Goal: Information Seeking & Learning: Learn about a topic

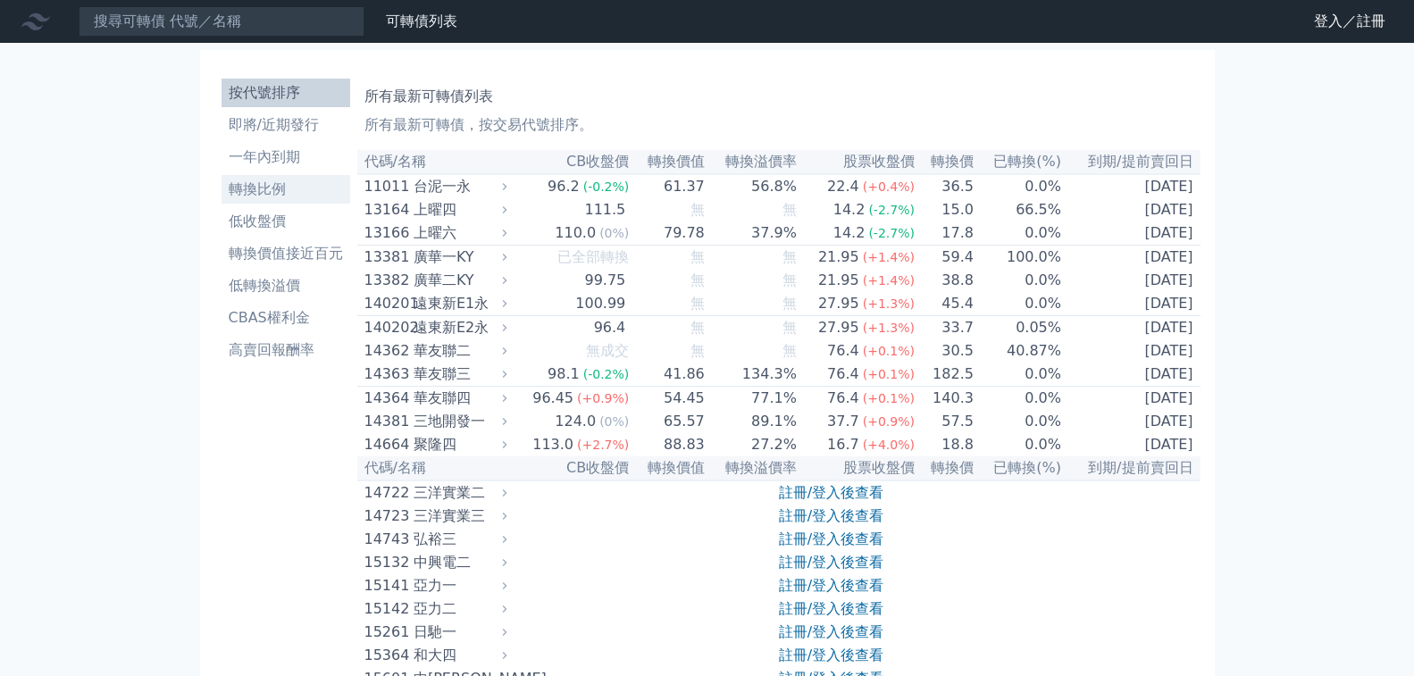
click at [240, 179] on li "轉換比例" at bounding box center [286, 189] width 129 height 21
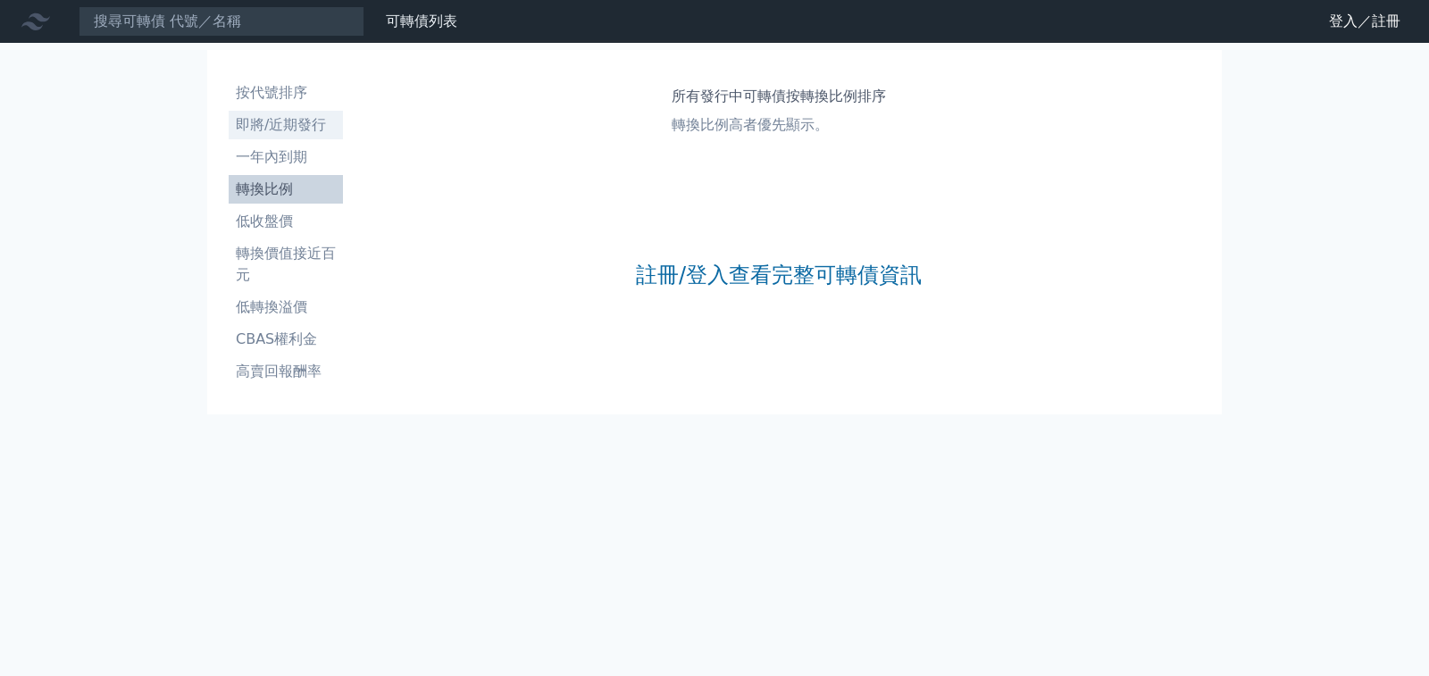
click at [283, 111] on link "即將/近期發行" at bounding box center [286, 125] width 114 height 29
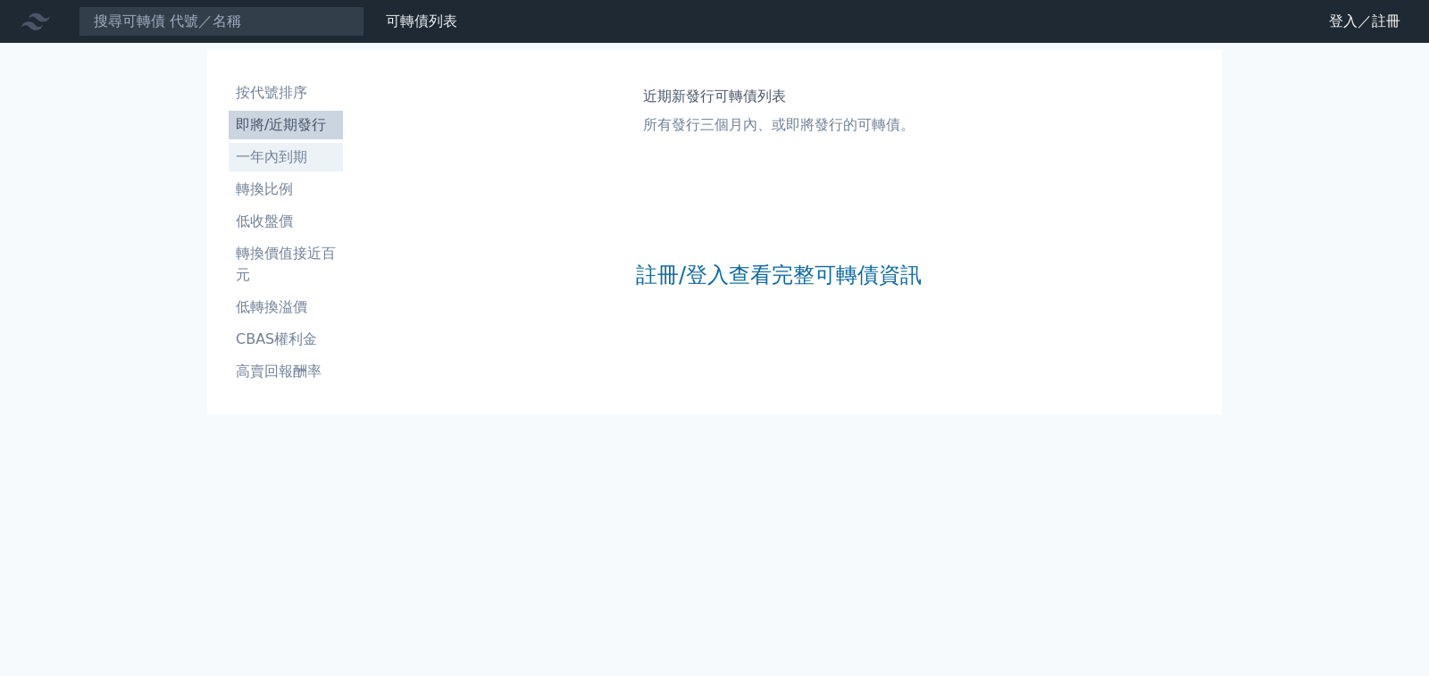
click at [258, 146] on li "一年內到期" at bounding box center [286, 156] width 114 height 21
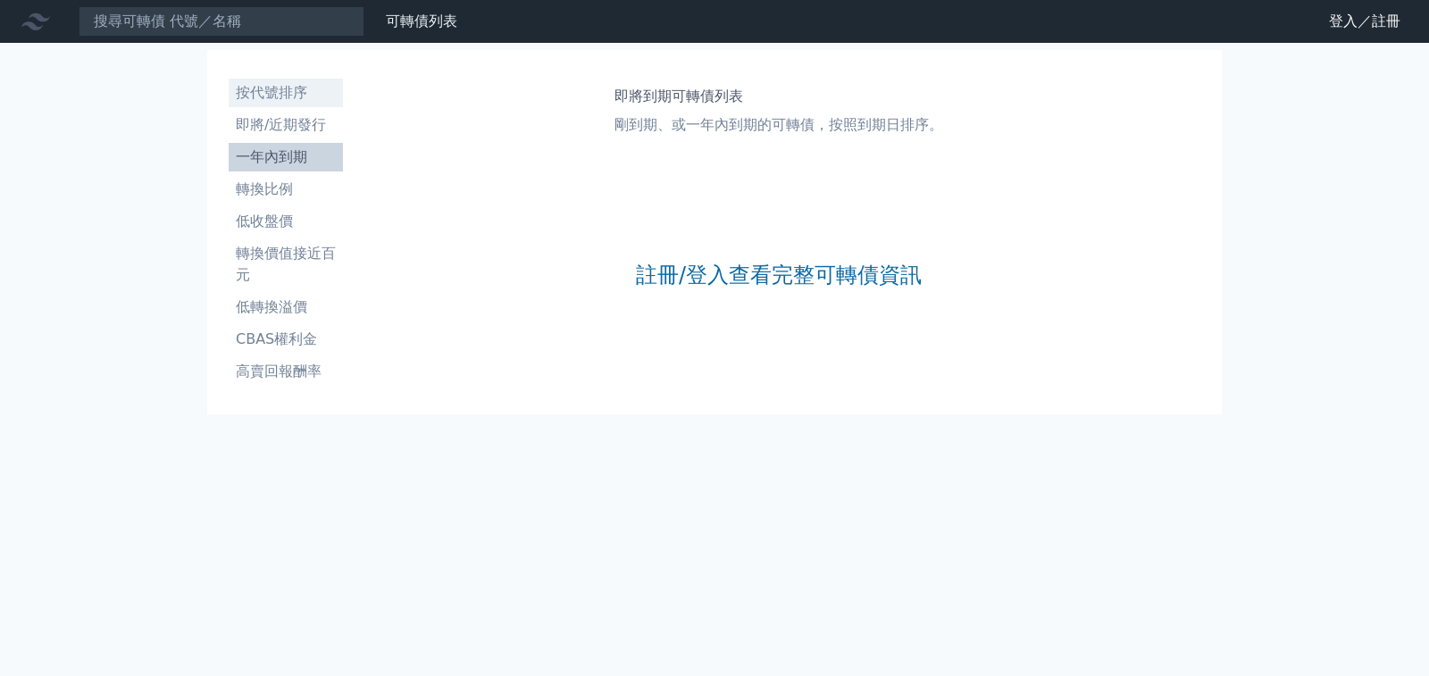
click at [252, 84] on li "按代號排序" at bounding box center [286, 92] width 114 height 21
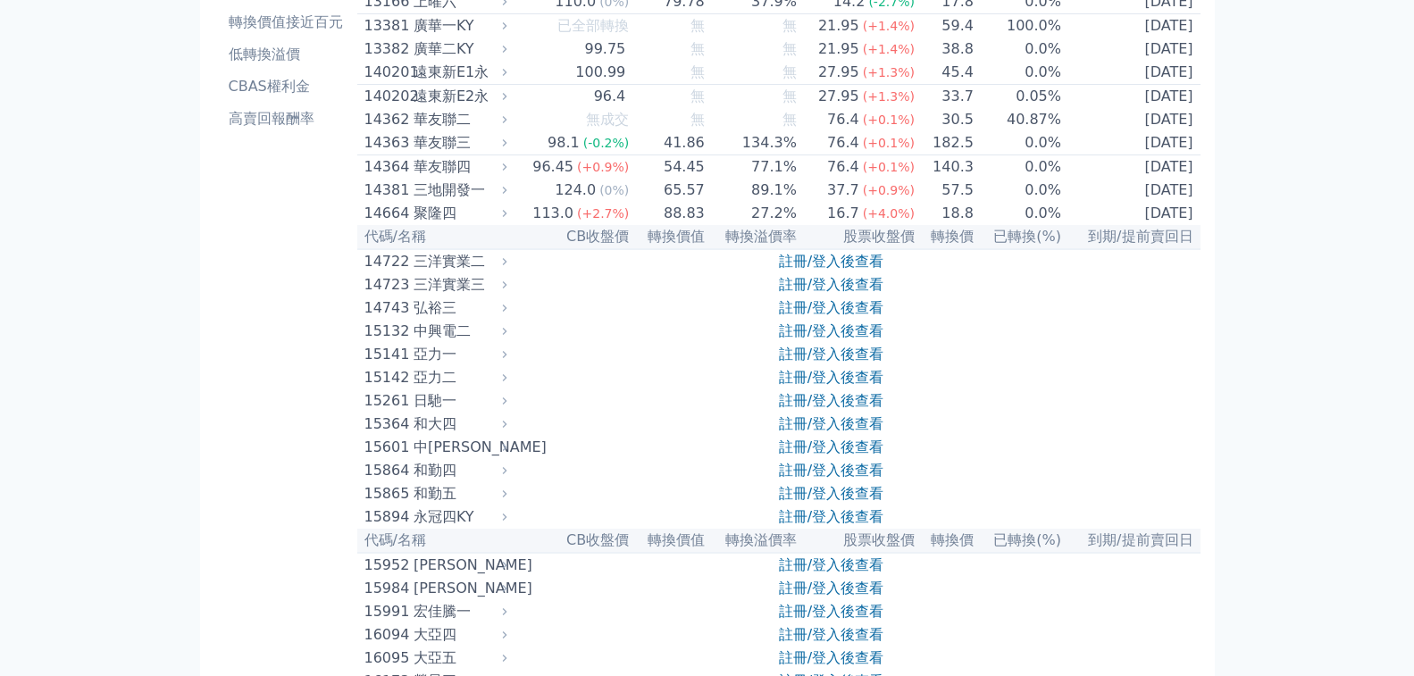
scroll to position [268, 0]
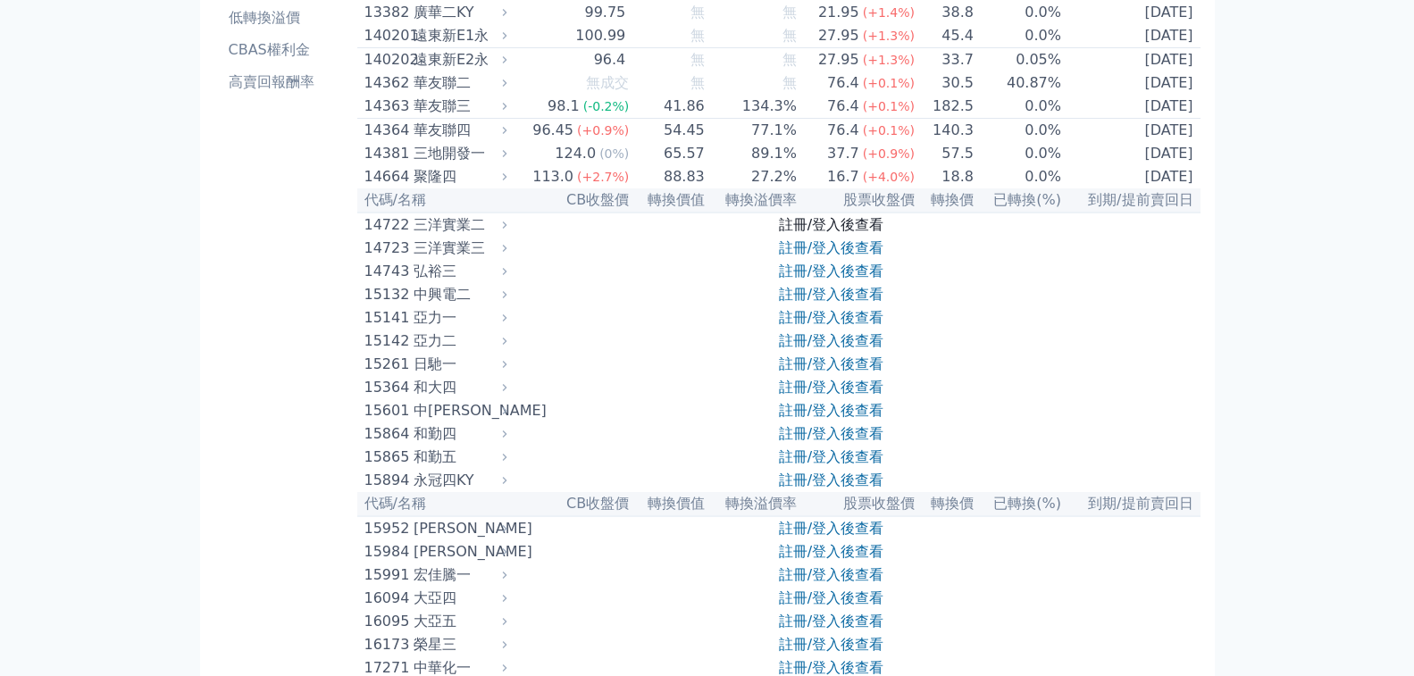
click at [833, 233] on link "註冊/登入後查看" at bounding box center [831, 224] width 105 height 17
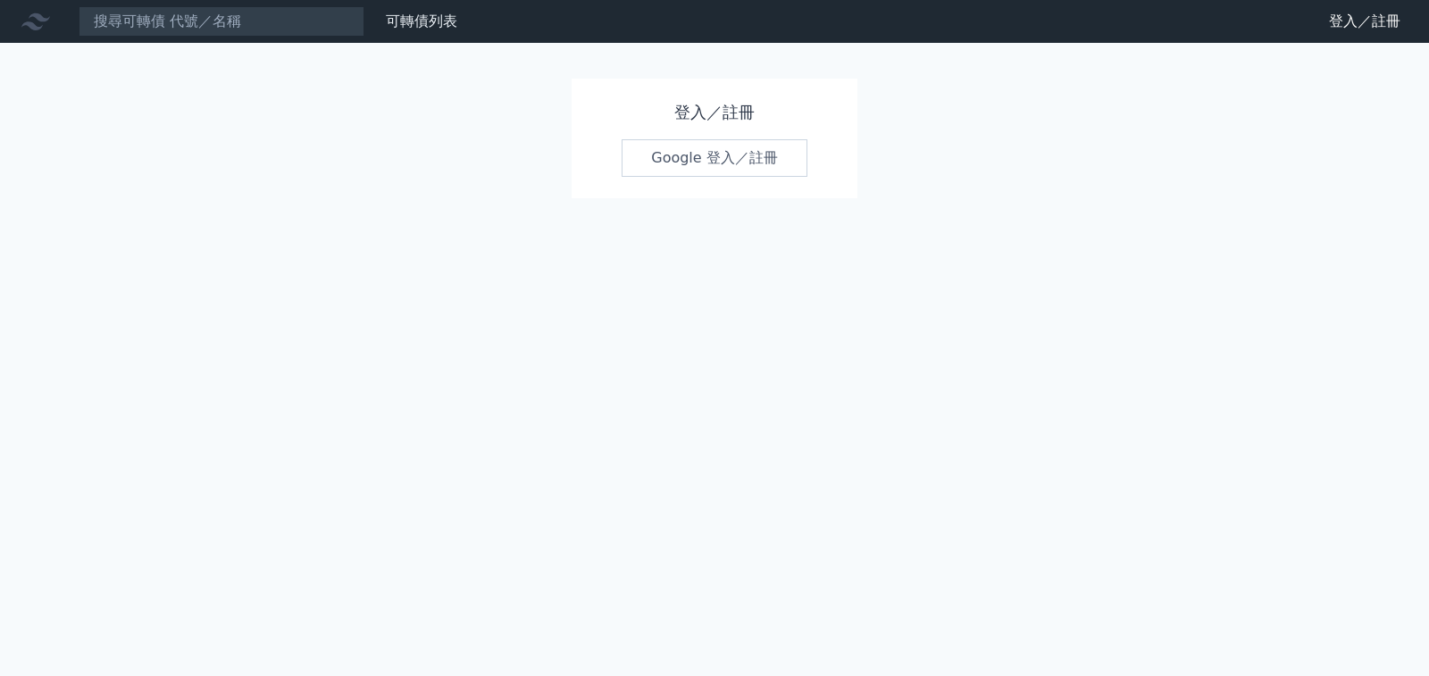
click at [698, 159] on link "Google 登入／註冊" at bounding box center [715, 158] width 186 height 38
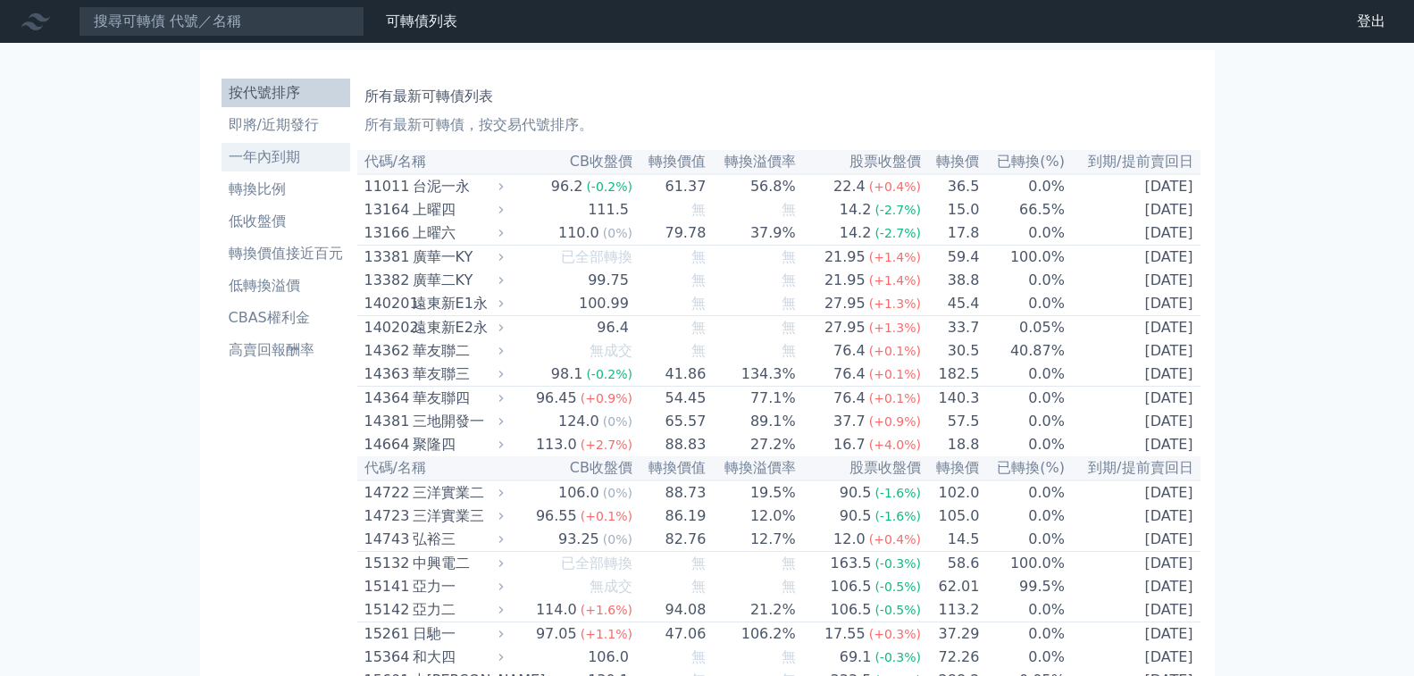
click at [238, 146] on li "一年內到期" at bounding box center [286, 156] width 129 height 21
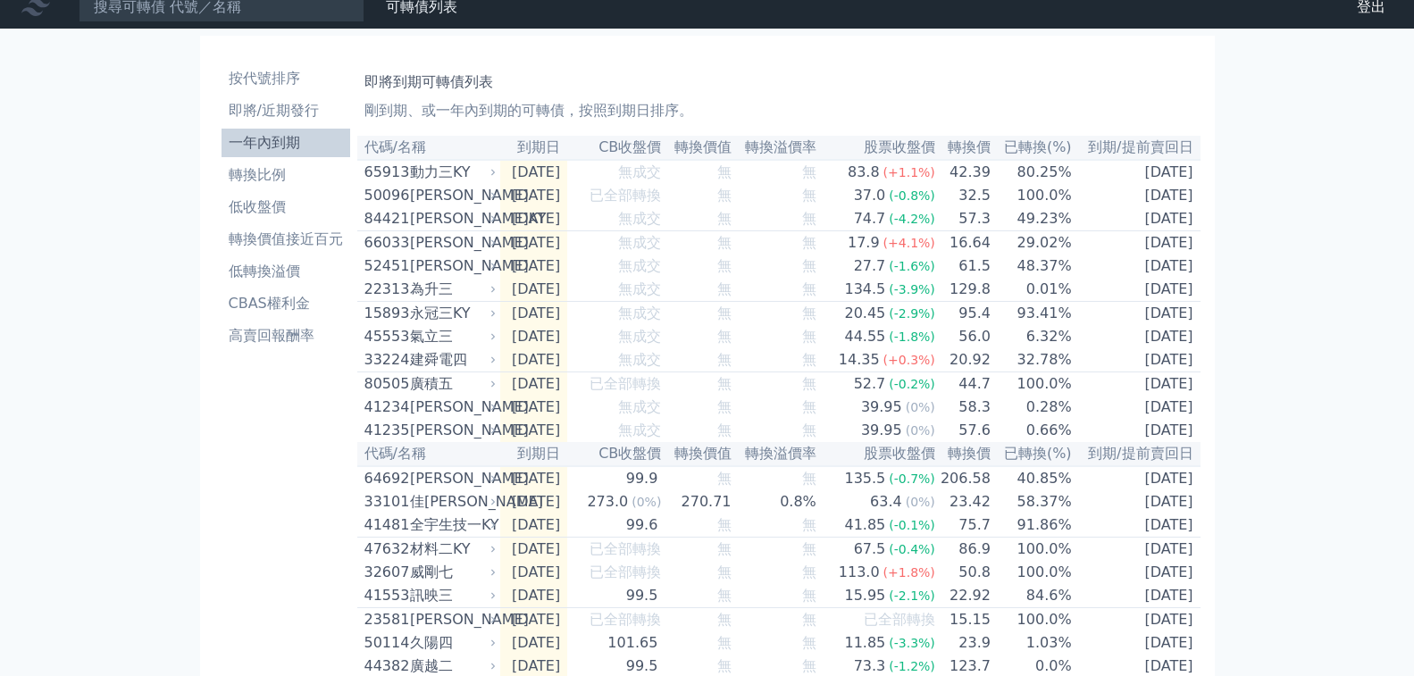
scroll to position [268, 0]
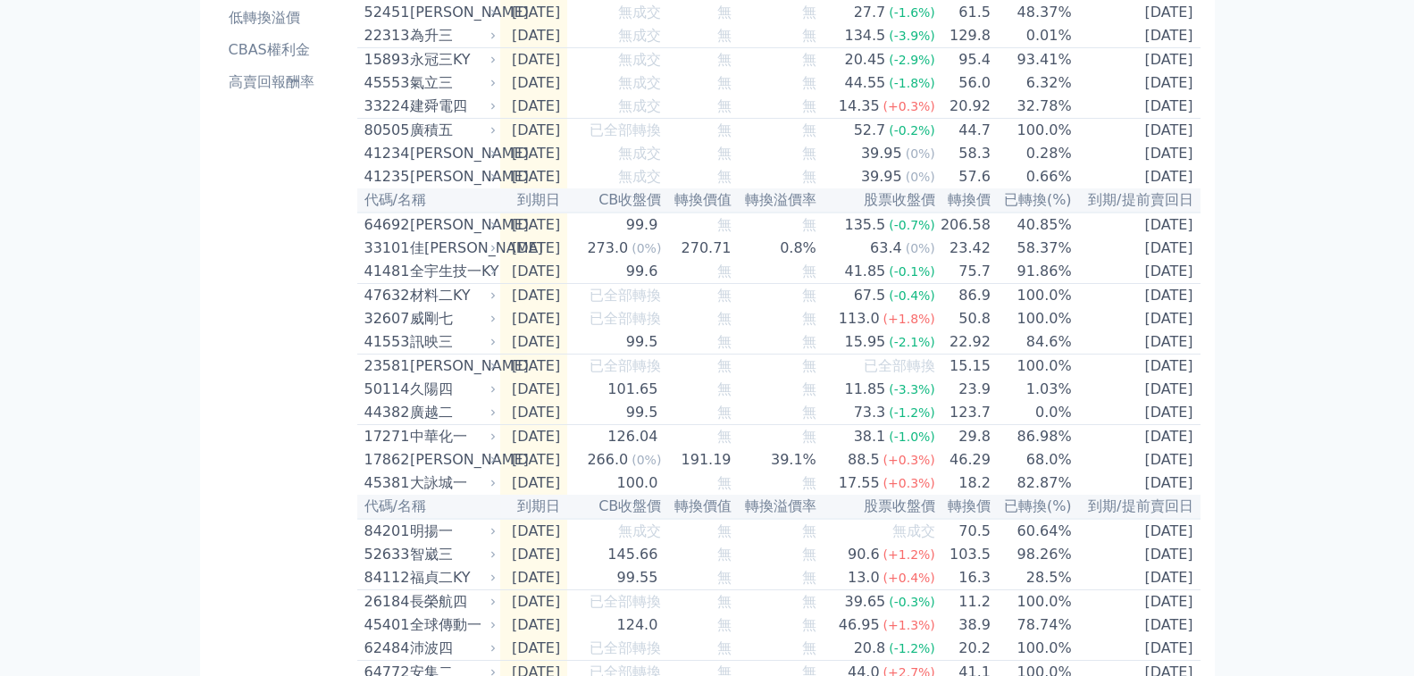
drag, startPoint x: 63, startPoint y: 428, endPoint x: 69, endPoint y: 457, distance: 30.1
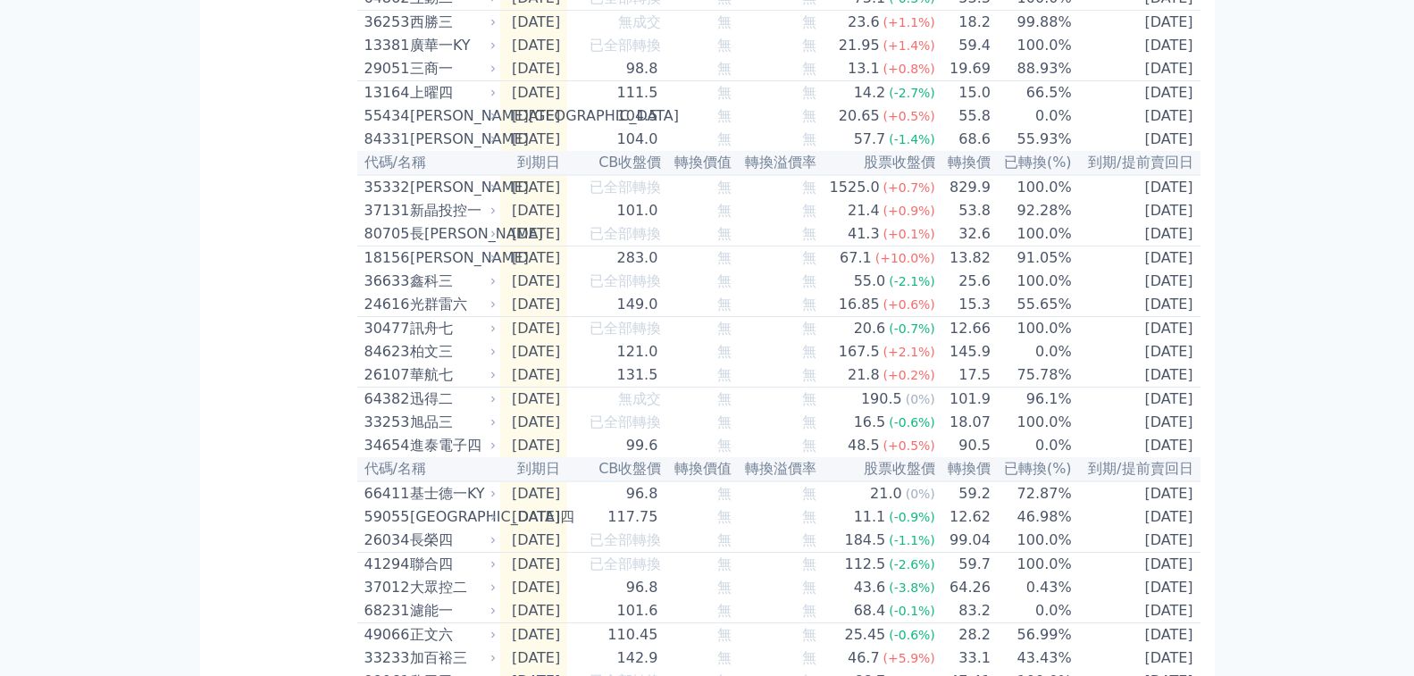
scroll to position [1429, 0]
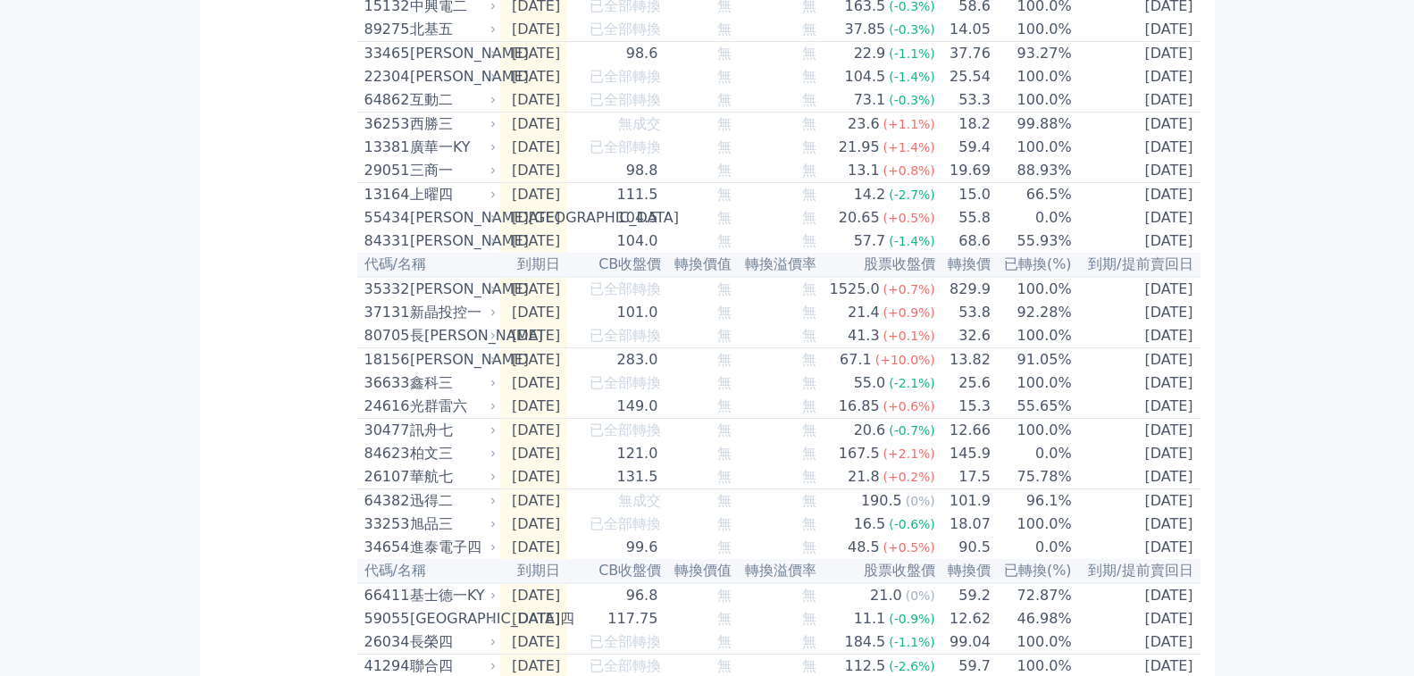
click at [91, 257] on div "可轉債列表 財務數據 可轉債列表 財務數據 登出 登出 按代號排序 即將/近期發行 一年內到期 轉換比例 低收盤價 轉換價值接近百元 低轉換溢價" at bounding box center [707, 110] width 1414 height 3078
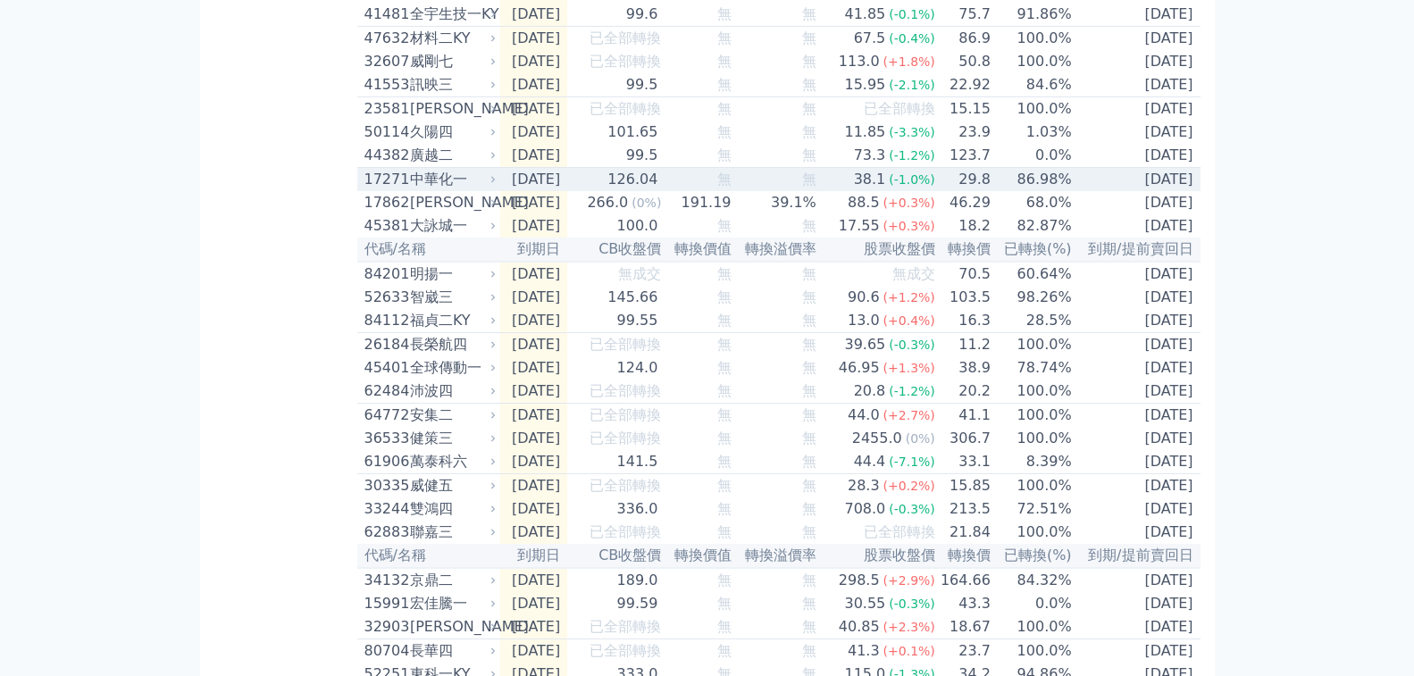
scroll to position [268, 0]
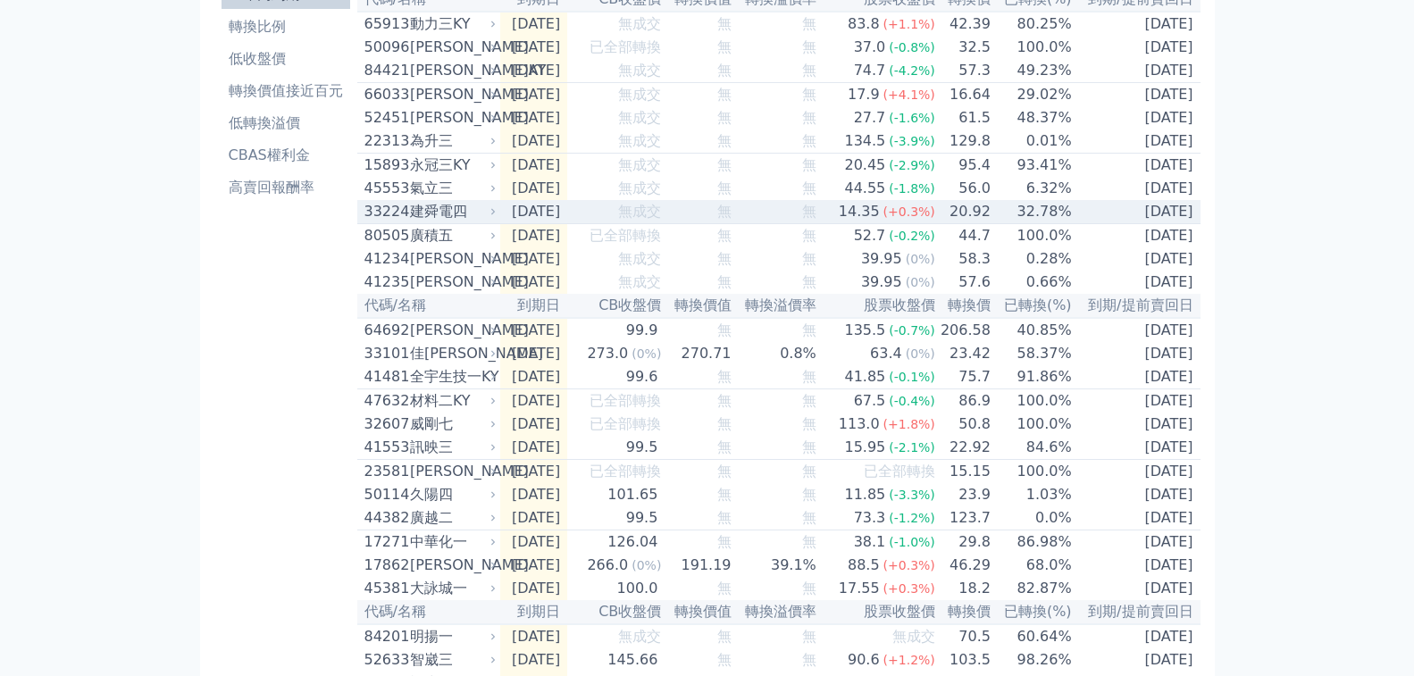
scroll to position [0, 0]
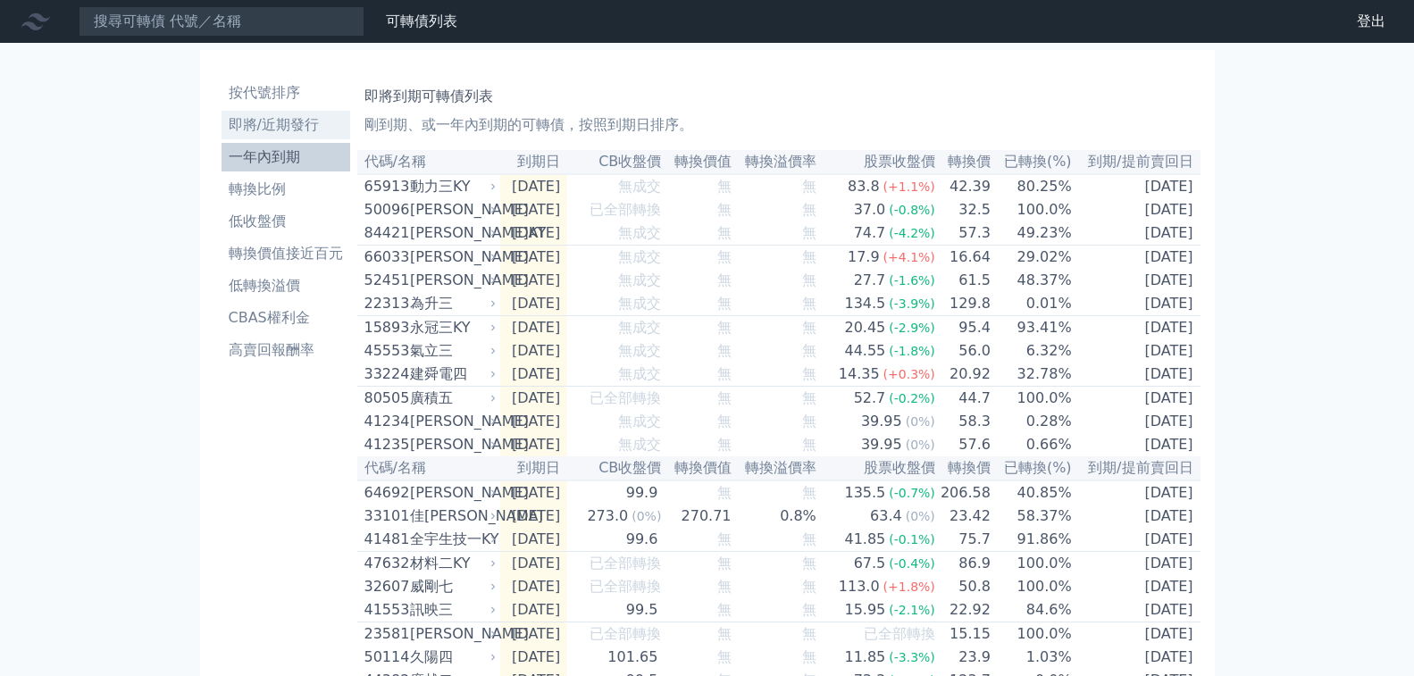
click at [277, 114] on li "即將/近期發行" at bounding box center [286, 124] width 129 height 21
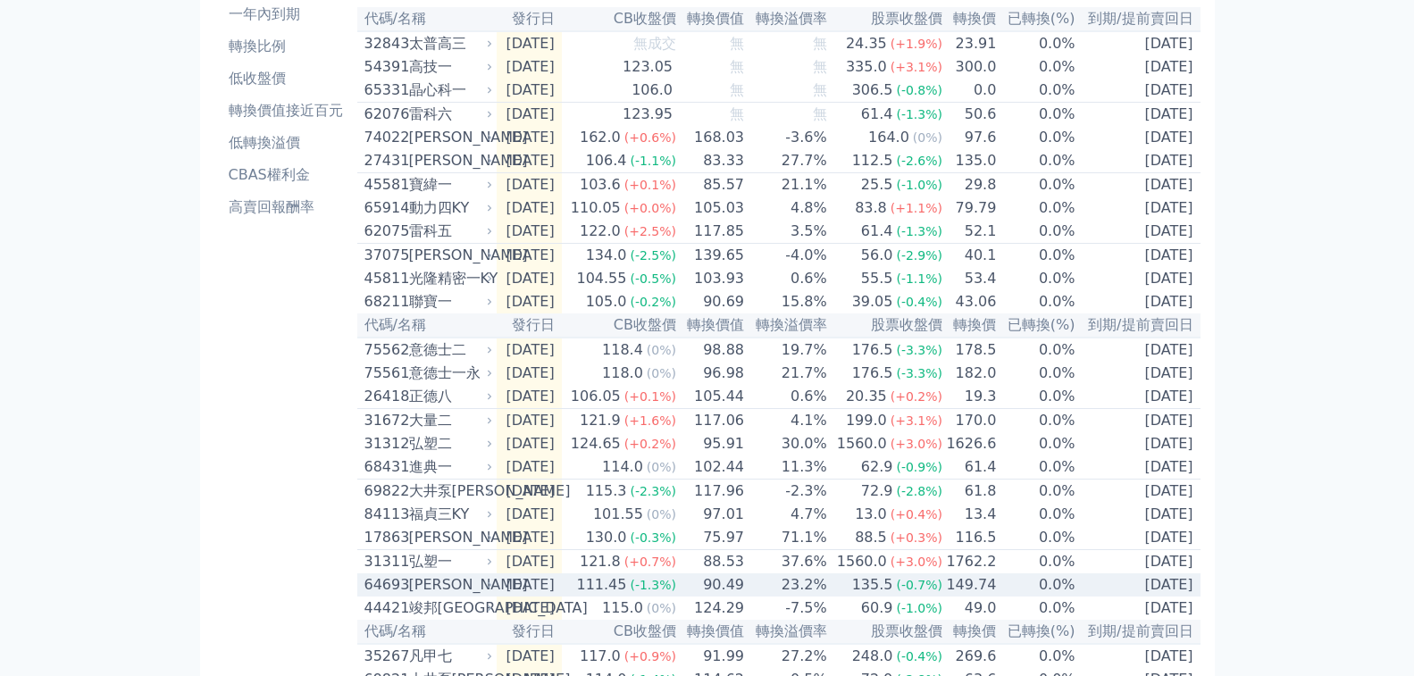
scroll to position [140, 0]
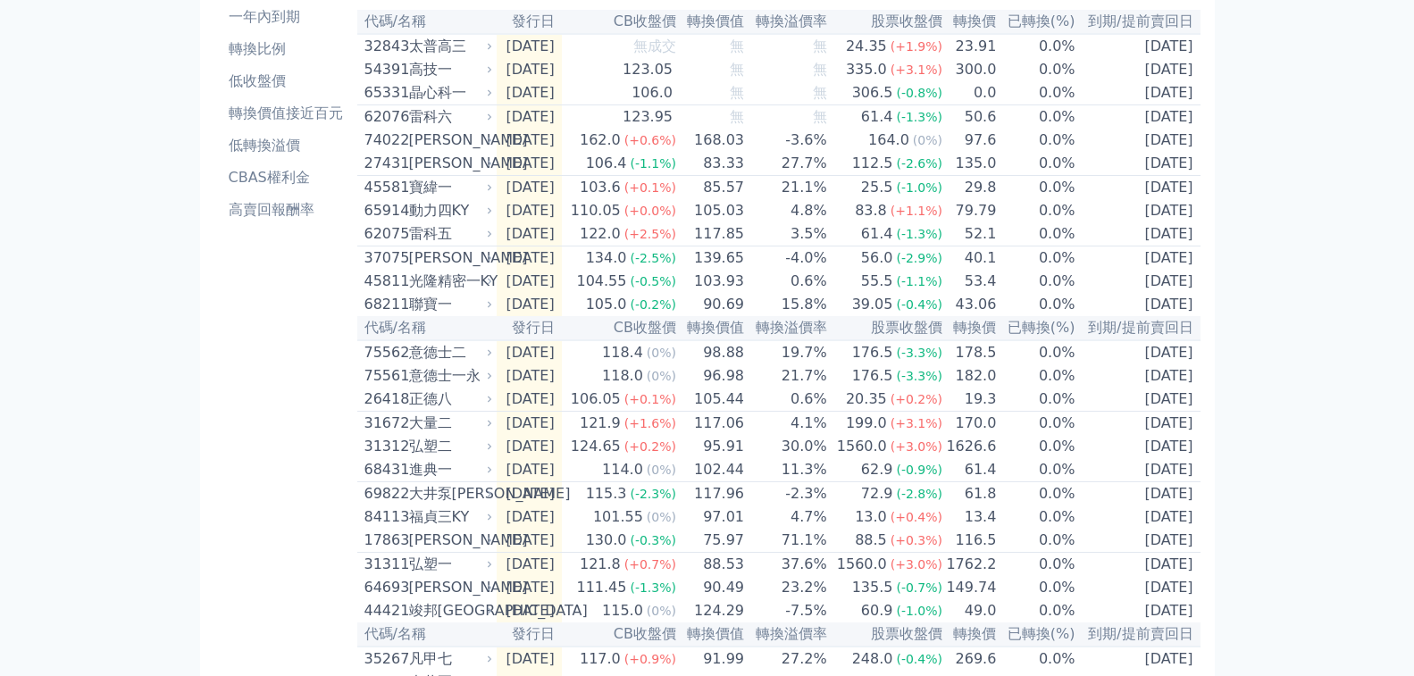
click at [771, 34] on th "轉換溢價率" at bounding box center [786, 22] width 83 height 24
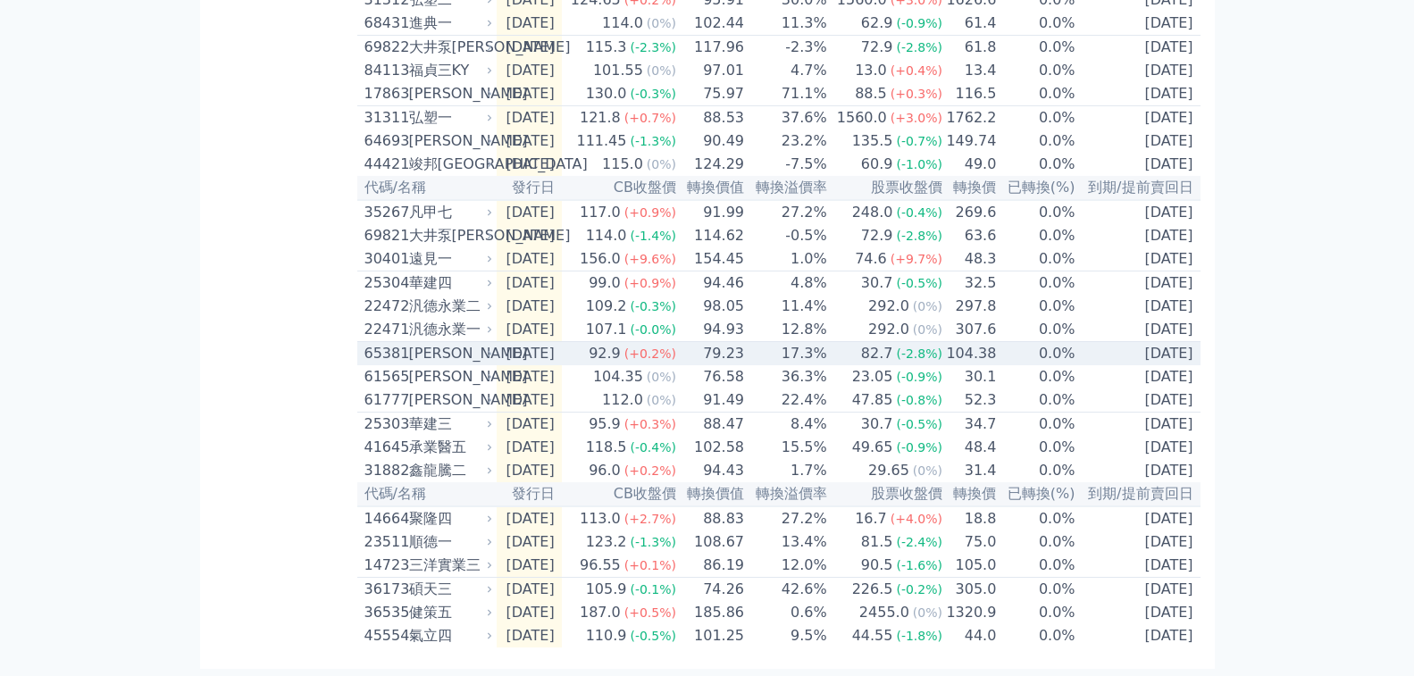
scroll to position [765, 0]
